Goal: Information Seeking & Learning: Learn about a topic

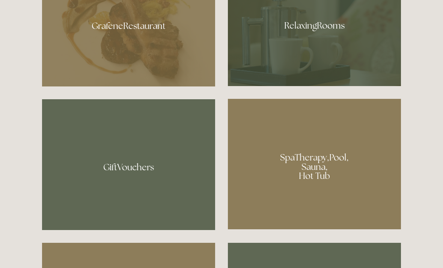
scroll to position [495, 0]
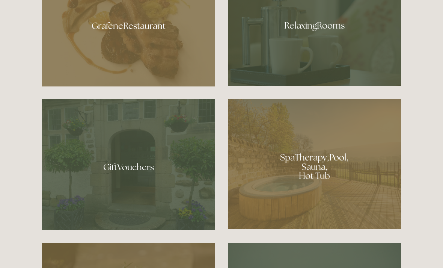
click at [165, 54] on div at bounding box center [128, 23] width 173 height 126
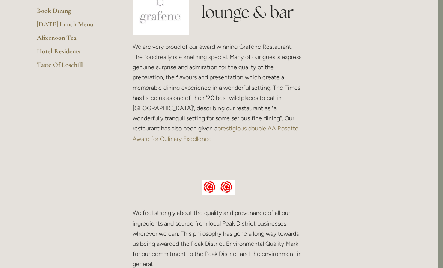
scroll to position [0, 5]
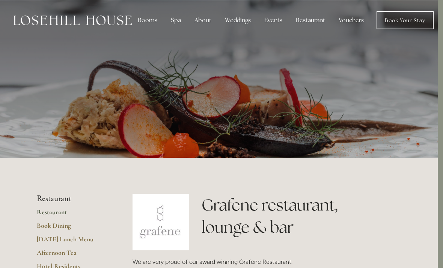
click at [398, 24] on link "Book Your Stay" at bounding box center [404, 20] width 57 height 18
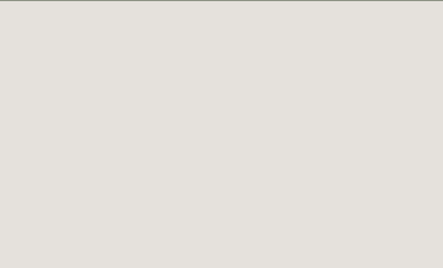
scroll to position [41, 0]
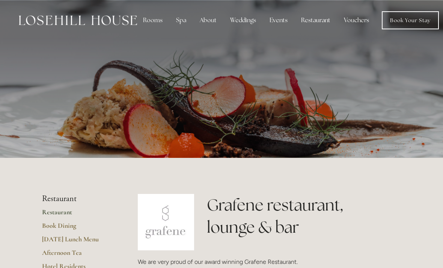
scroll to position [0, 5]
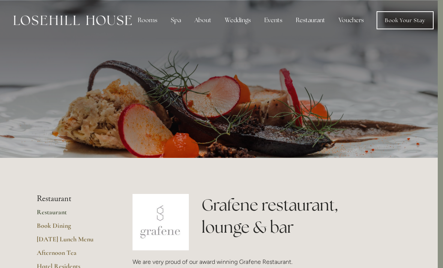
click at [152, 21] on div "Rooms" at bounding box center [148, 20] width 32 height 15
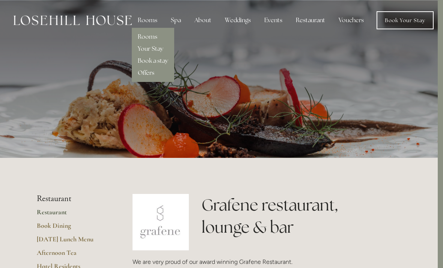
click at [153, 37] on link "Rooms" at bounding box center [148, 37] width 20 height 8
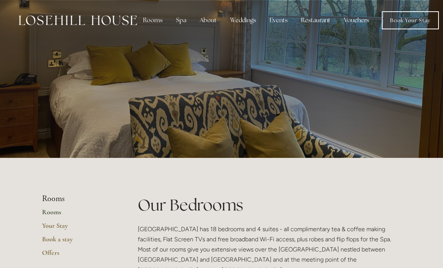
click at [406, 22] on link "Book Your Stay" at bounding box center [410, 20] width 57 height 18
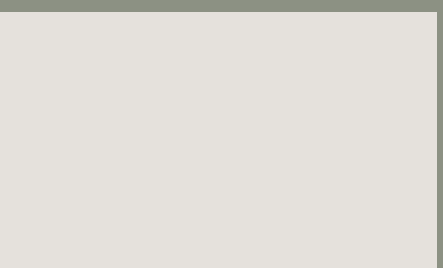
scroll to position [0, 6]
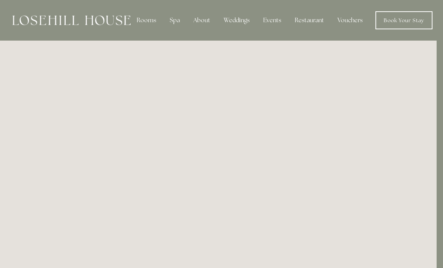
click at [175, 22] on div "Spa" at bounding box center [175, 20] width 22 height 15
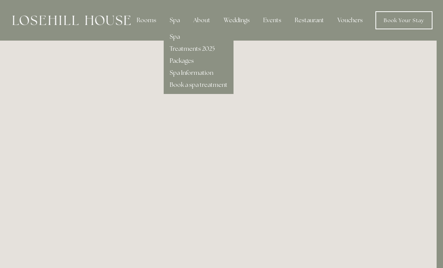
click at [178, 39] on link "Spa" at bounding box center [175, 37] width 10 height 8
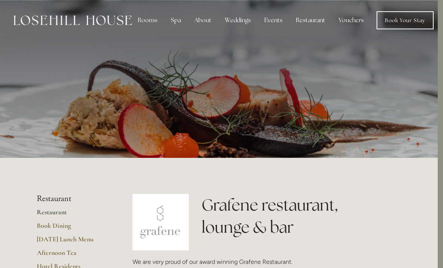
scroll to position [0, 5]
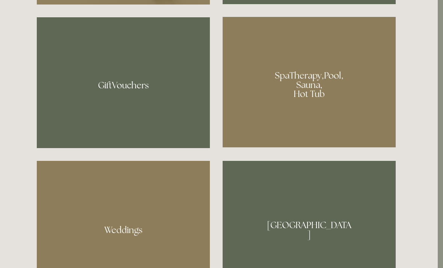
scroll to position [578, 5]
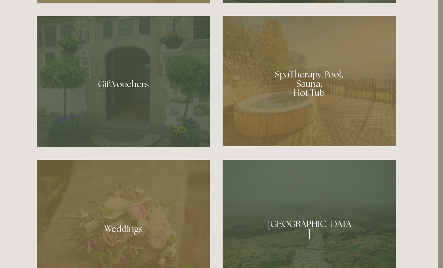
click at [338, 96] on div at bounding box center [309, 81] width 173 height 130
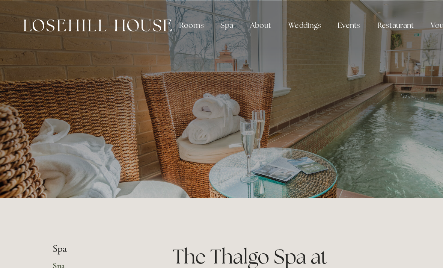
click at [211, 21] on div "About" at bounding box center [208, 20] width 29 height 15
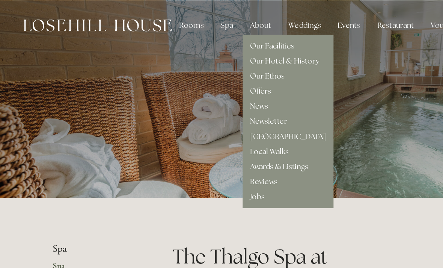
click at [233, 40] on link "Our Facilities" at bounding box center [217, 37] width 35 height 8
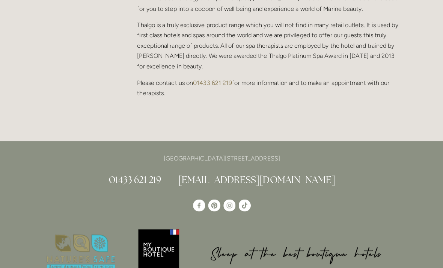
scroll to position [755, 0]
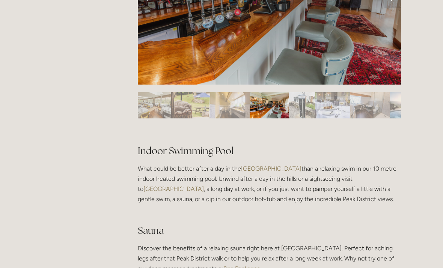
scroll to position [414, 0]
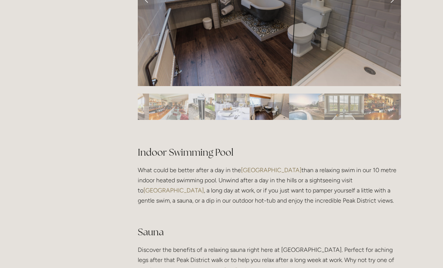
click at [346, 110] on img "Slide 9" at bounding box center [343, 106] width 39 height 26
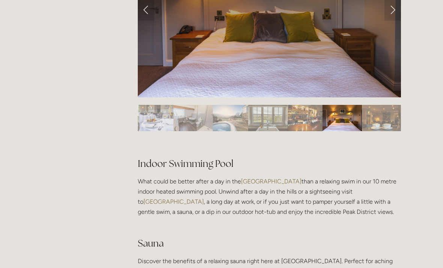
scroll to position [426, 0]
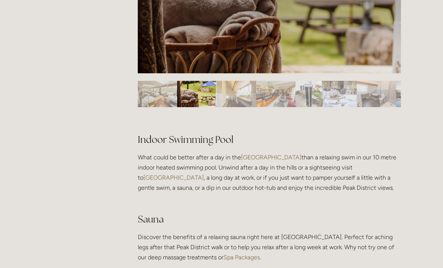
click at [161, 92] on img "Slide 1" at bounding box center [157, 94] width 39 height 26
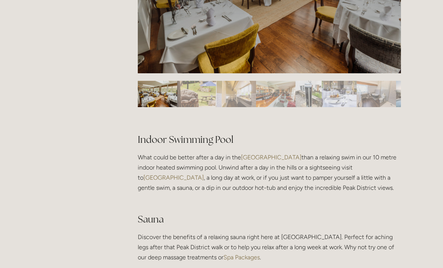
click at [195, 95] on img "Slide 2" at bounding box center [196, 94] width 39 height 26
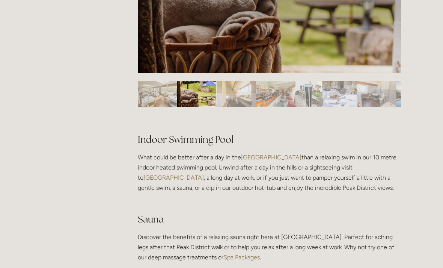
click at [238, 95] on img "Slide 3" at bounding box center [236, 94] width 39 height 26
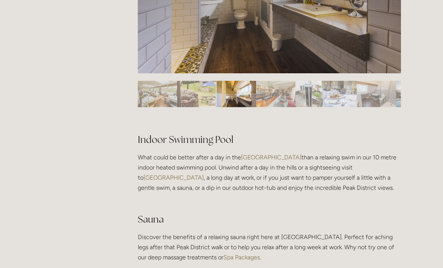
click at [271, 95] on img "Slide 4" at bounding box center [275, 94] width 39 height 26
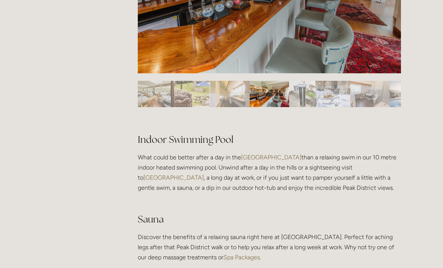
click at [303, 93] on img "Slide 5" at bounding box center [302, 94] width 26 height 26
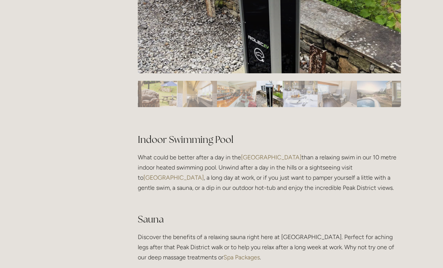
click at [298, 93] on img "Slide 6" at bounding box center [300, 94] width 35 height 26
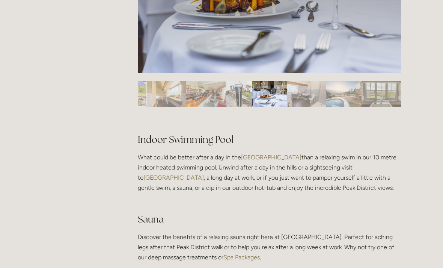
click at [301, 94] on img "Slide 7" at bounding box center [306, 94] width 39 height 26
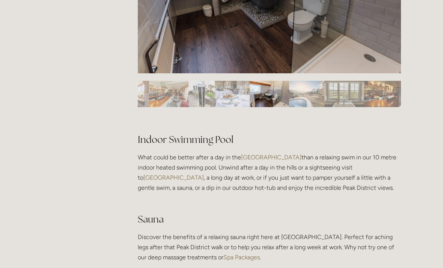
click at [304, 92] on img "Slide 8" at bounding box center [306, 94] width 35 height 26
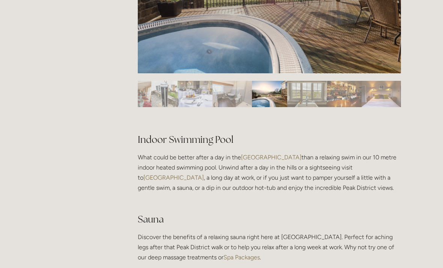
click at [306, 93] on img "Slide 9" at bounding box center [306, 94] width 39 height 26
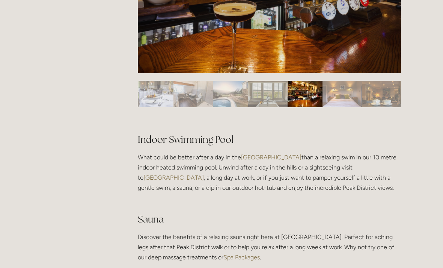
click at [337, 95] on img "Slide 11" at bounding box center [341, 94] width 39 height 26
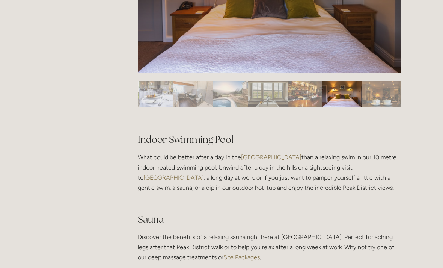
click at [384, 95] on img "Slide 12" at bounding box center [381, 94] width 39 height 26
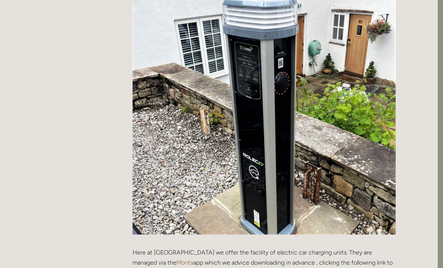
scroll to position [817, 5]
